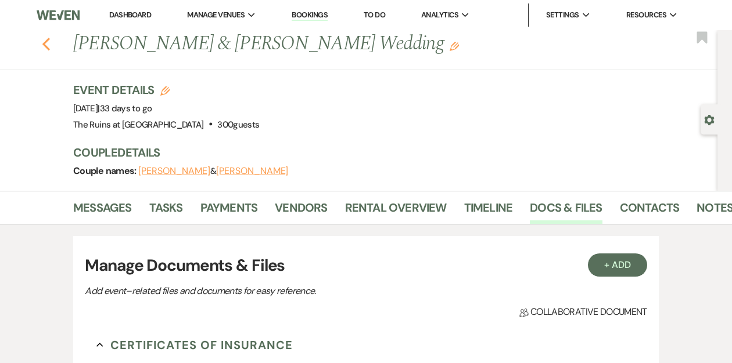
click at [44, 44] on use "button" at bounding box center [46, 44] width 8 height 13
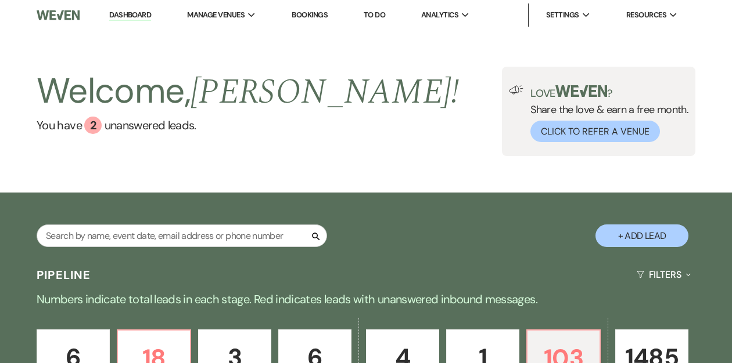
click at [123, 13] on link "Dashboard" at bounding box center [130, 15] width 42 height 11
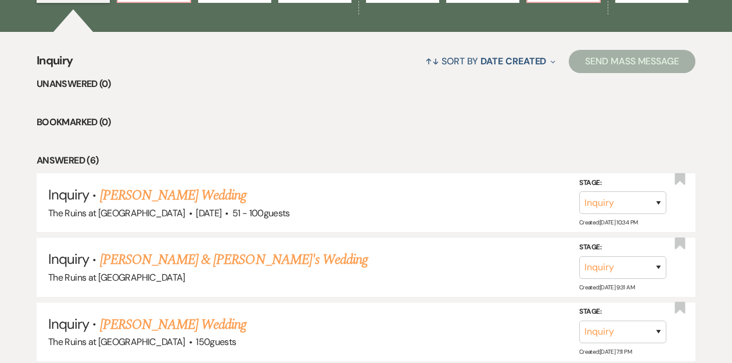
scroll to position [395, 0]
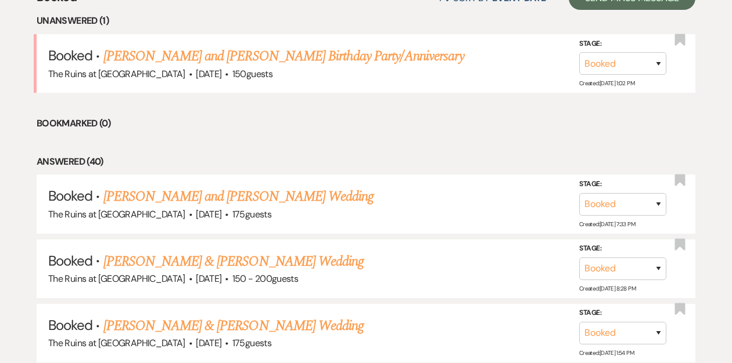
scroll to position [480, 0]
